Goal: Navigation & Orientation: Find specific page/section

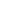
click at [0, 0] on html at bounding box center [0, 0] width 0 height 0
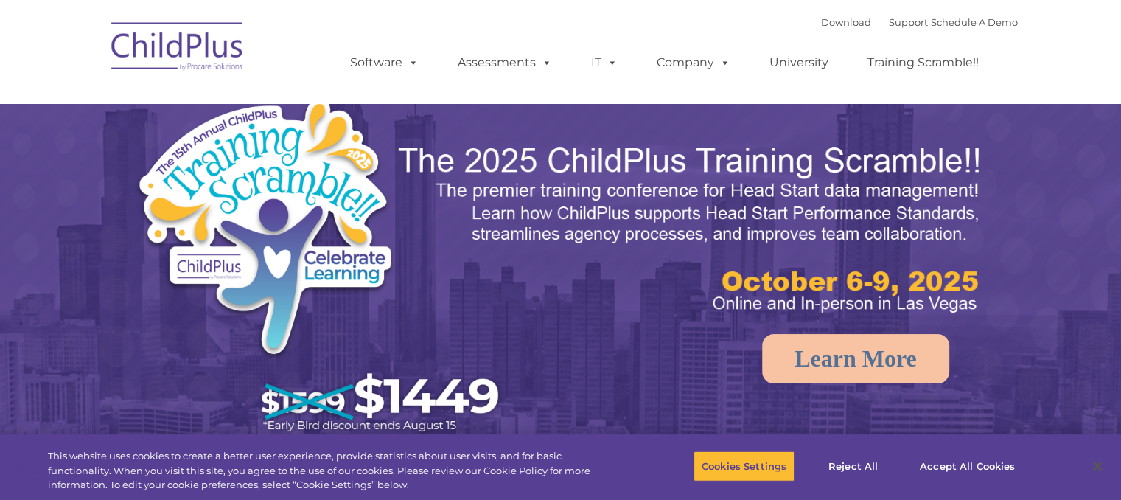
select select "MEDIUM"
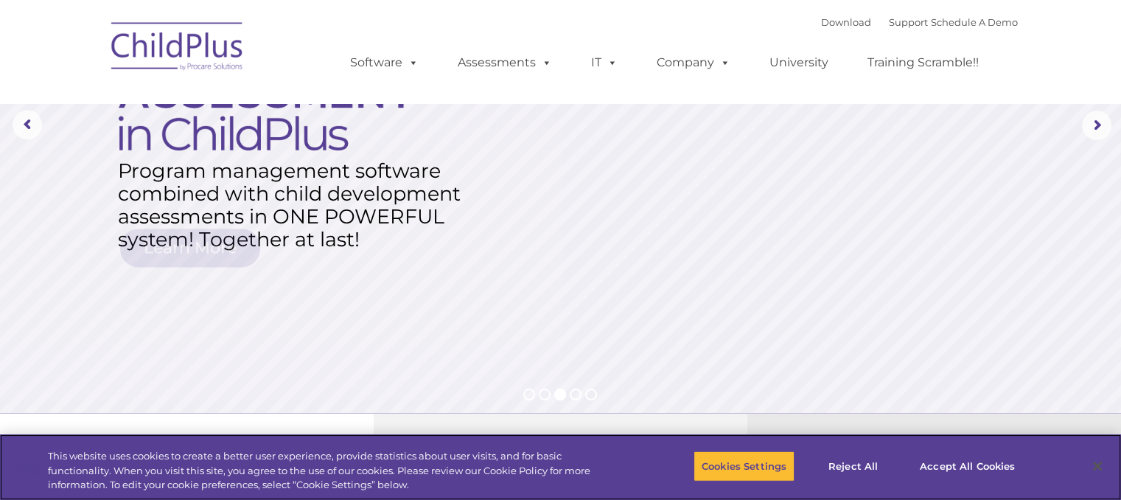
scroll to position [170, 0]
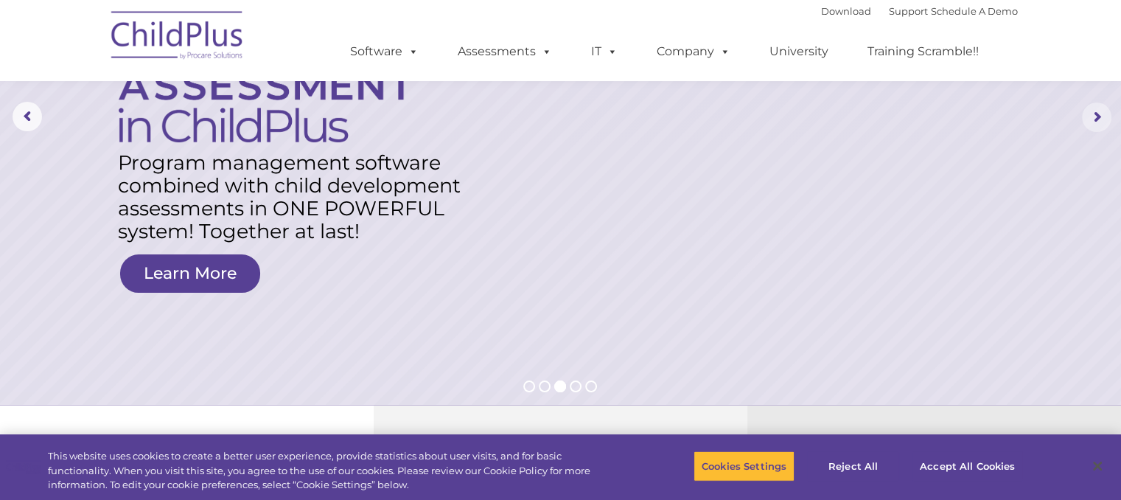
click at [1095, 111] on rs-arrow at bounding box center [1096, 116] width 29 height 29
click at [399, 51] on link "Software" at bounding box center [384, 51] width 98 height 29
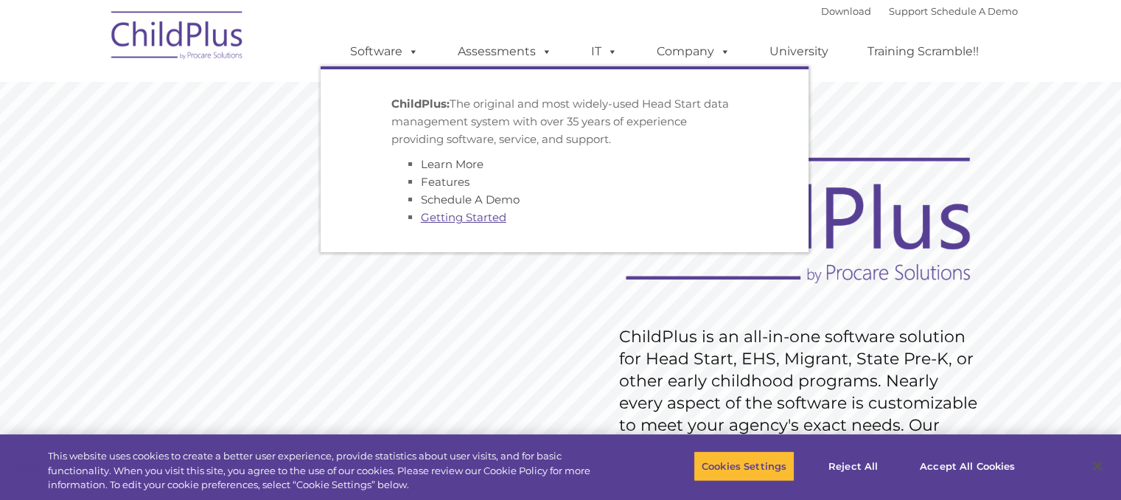
click at [444, 223] on link "Getting Started" at bounding box center [464, 217] width 86 height 14
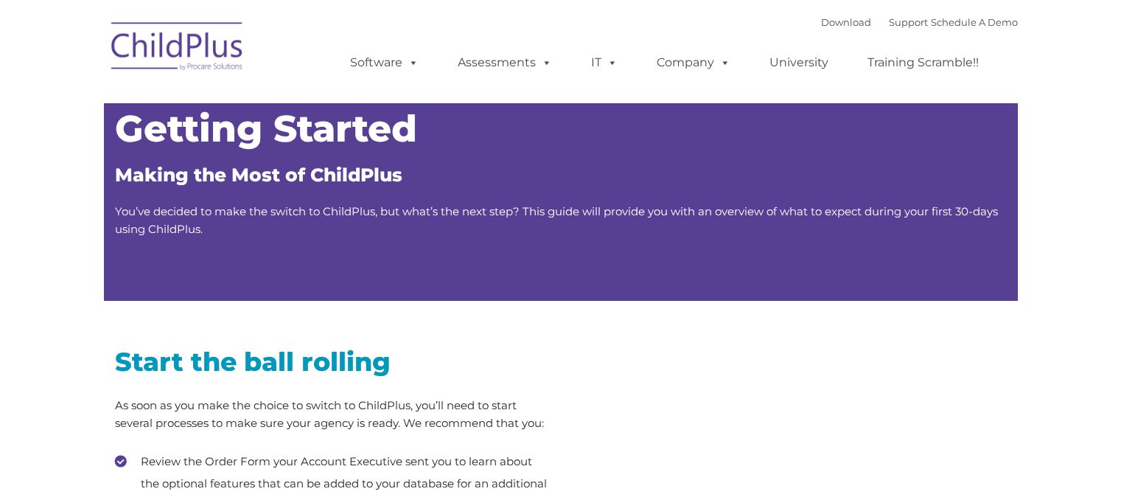
type input ""
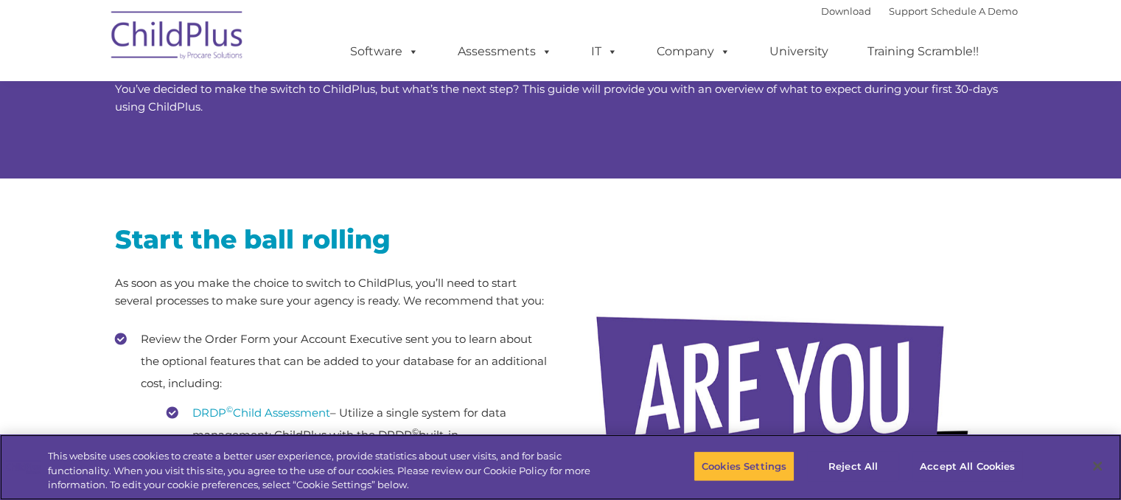
scroll to position [123, 0]
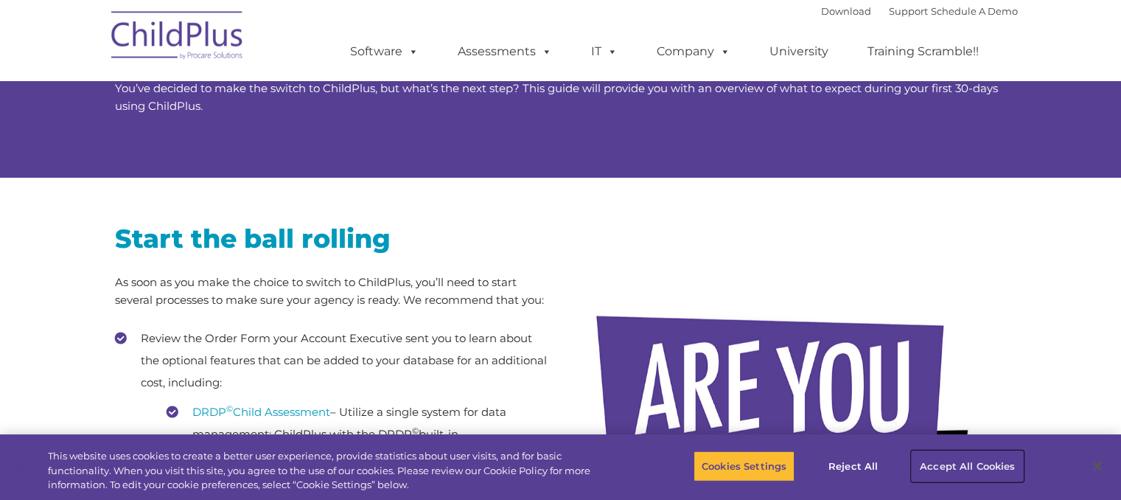
click at [979, 461] on button "Accept All Cookies" at bounding box center [967, 465] width 111 height 31
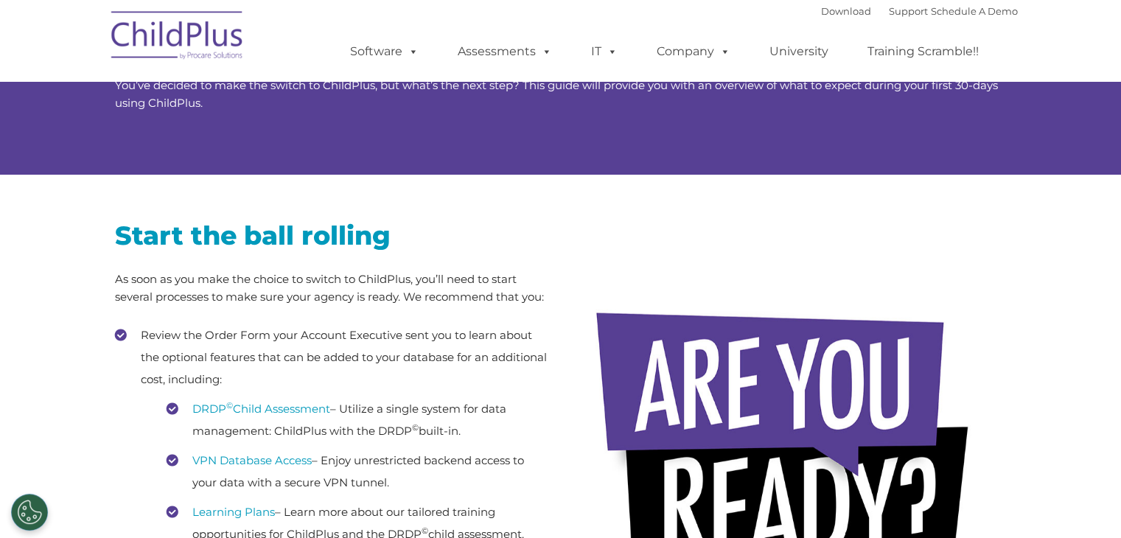
scroll to position [0, 0]
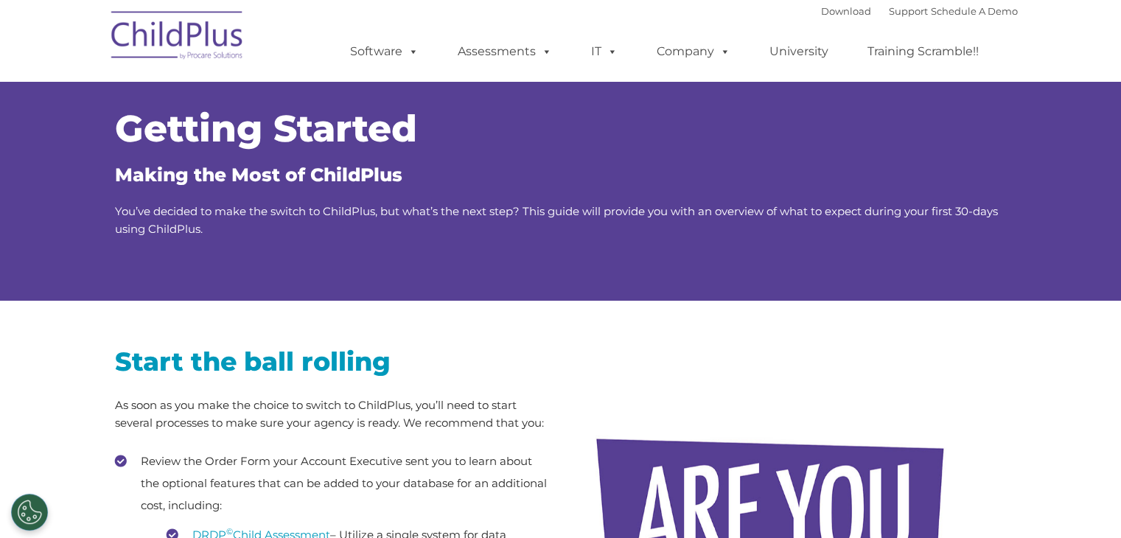
click at [202, 26] on img at bounding box center [177, 38] width 147 height 74
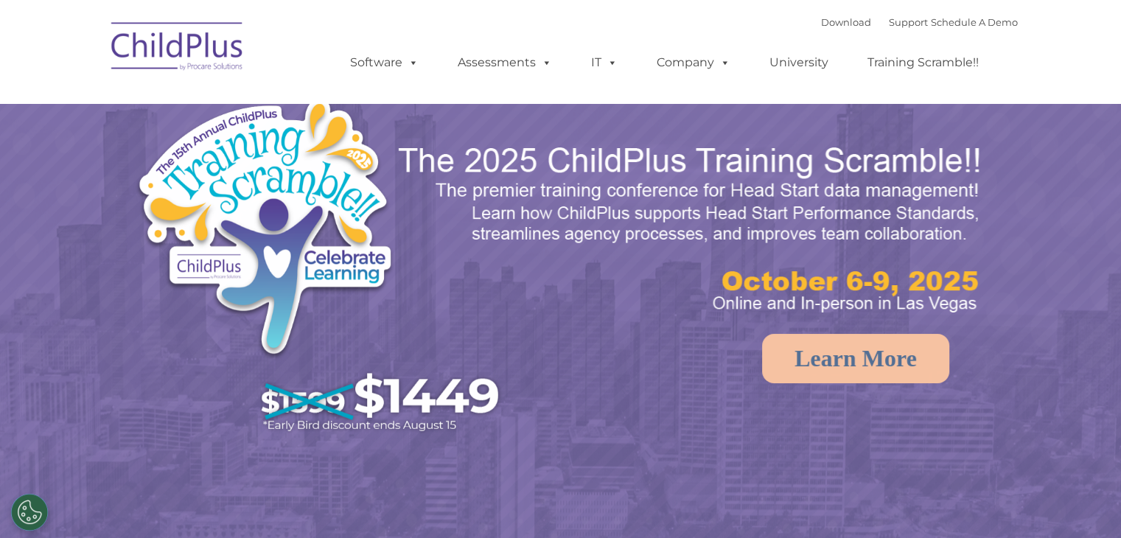
select select "MEDIUM"
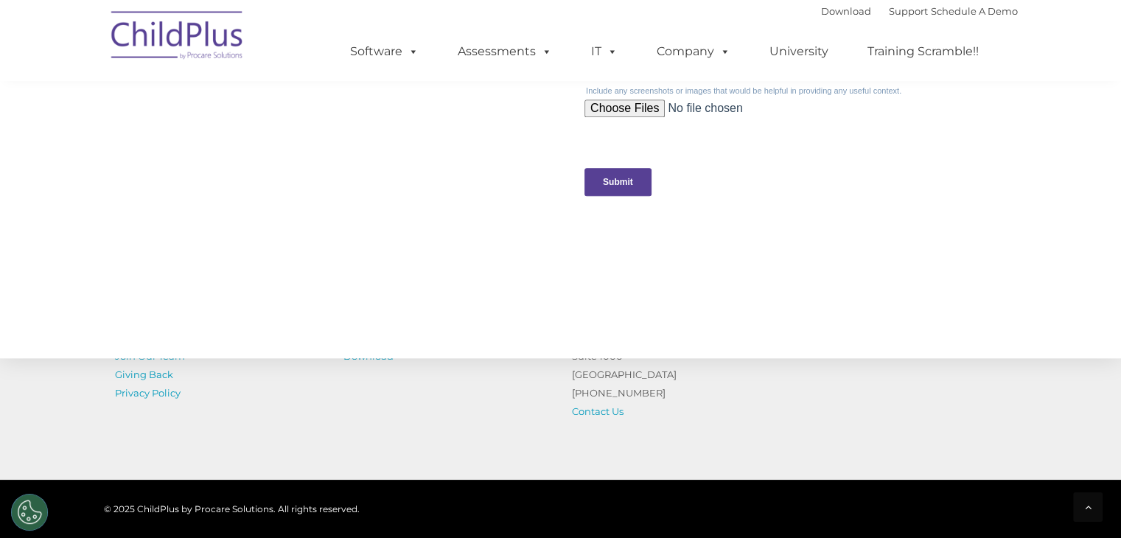
scroll to position [1654, 0]
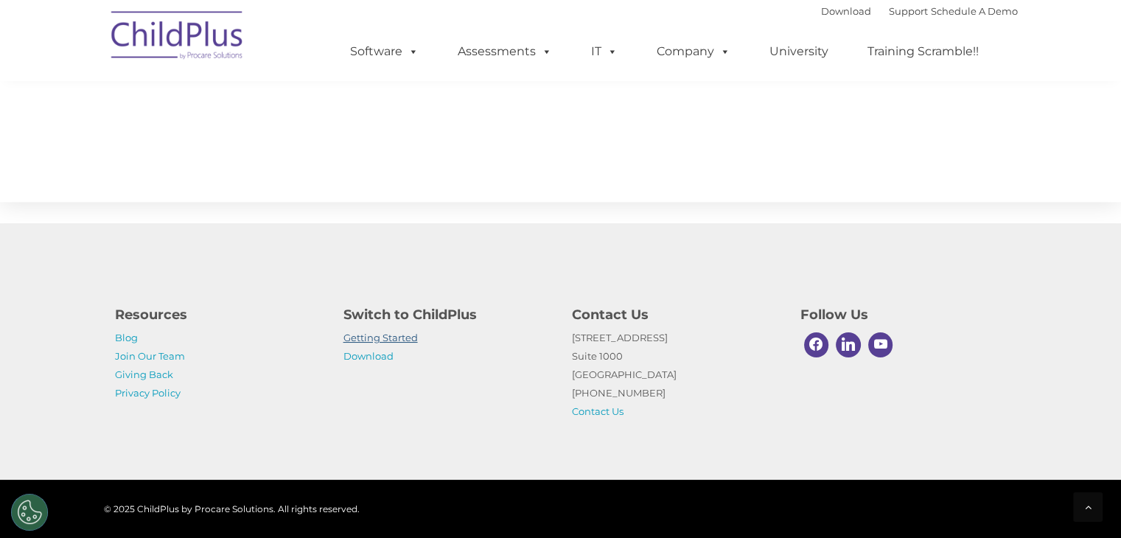
click at [397, 338] on link "Getting Started" at bounding box center [381, 338] width 74 height 12
click at [384, 338] on link "Getting Started" at bounding box center [381, 338] width 74 height 12
click at [938, 316] on h4 "Follow Us" at bounding box center [904, 314] width 206 height 21
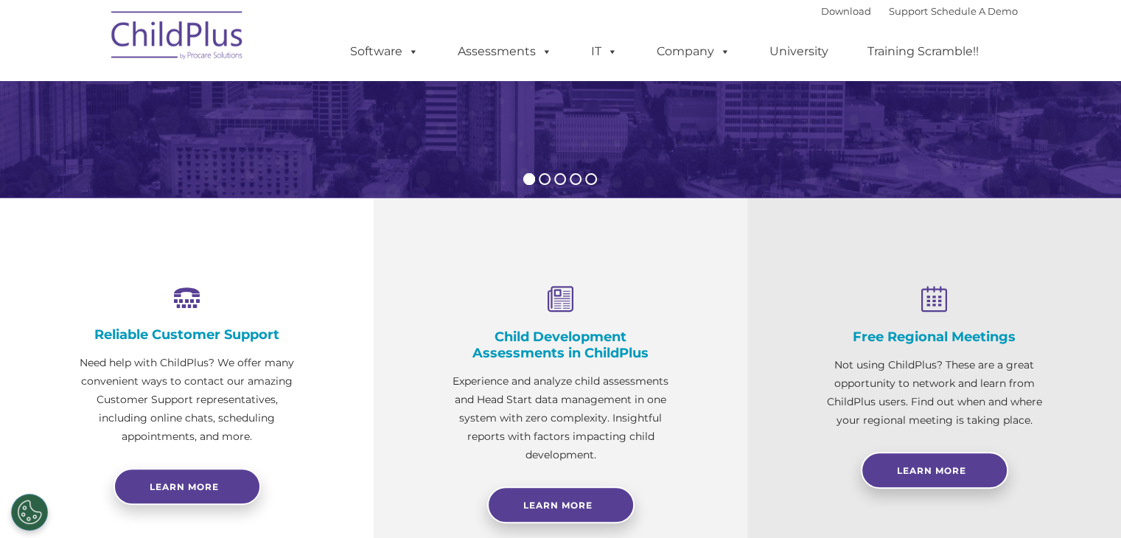
scroll to position [0, 0]
